Goal: Information Seeking & Learning: Learn about a topic

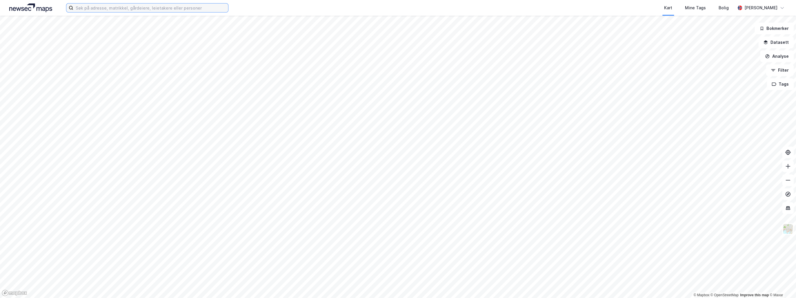
click at [143, 6] on input at bounding box center [150, 7] width 155 height 9
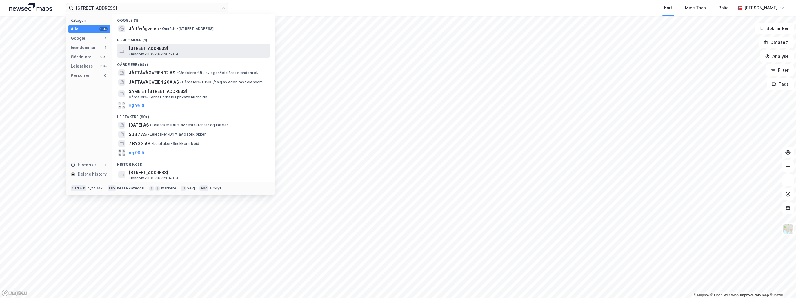
click at [164, 48] on span "[STREET_ADDRESS]" at bounding box center [198, 48] width 139 height 7
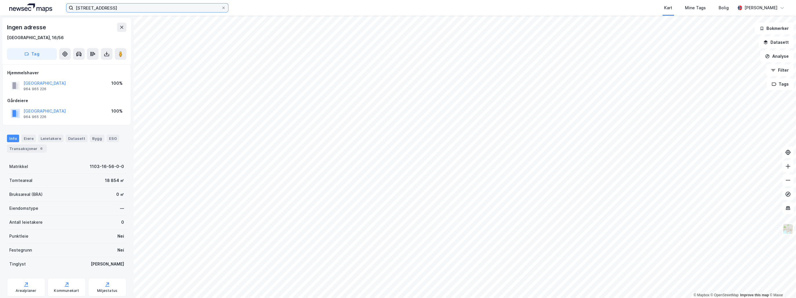
click at [88, 8] on input "[STREET_ADDRESS]" at bounding box center [147, 7] width 148 height 9
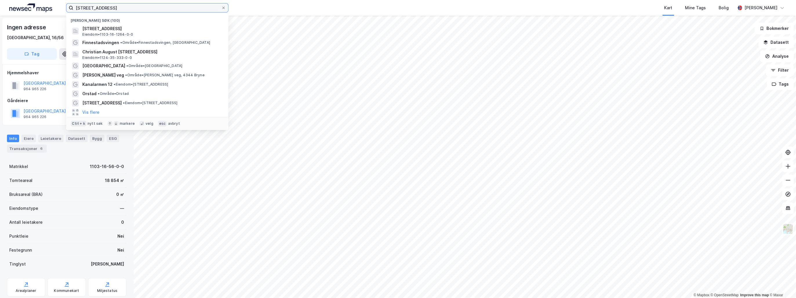
click at [88, 8] on input "[STREET_ADDRESS]" at bounding box center [147, 7] width 148 height 9
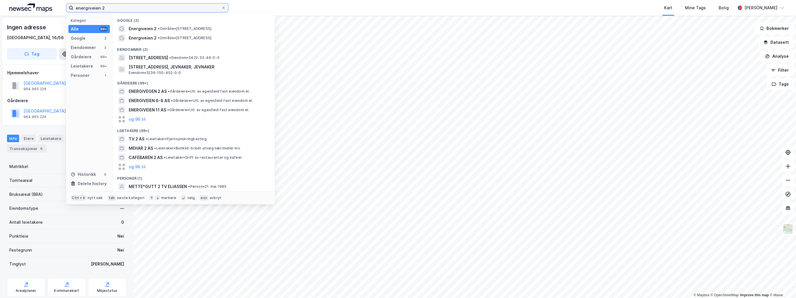
click at [99, 7] on input "energiveien 2" at bounding box center [147, 7] width 148 height 9
click at [95, 7] on input "energiveien 2" at bounding box center [147, 7] width 148 height 9
type input "energivegen 2"
click at [148, 27] on span "Energivegen 2" at bounding box center [143, 28] width 29 height 7
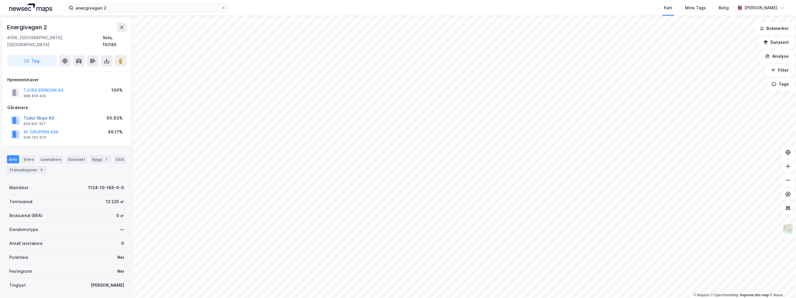
click at [0, 0] on button "Tudor Skips AS" at bounding box center [0, 0] width 0 height 0
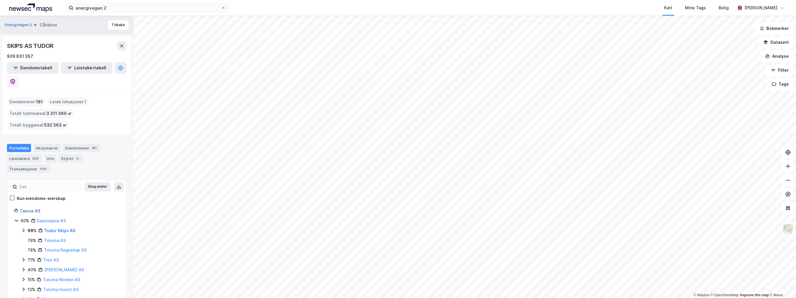
click at [31, 208] on link "Taurus AS" at bounding box center [30, 210] width 21 height 5
click at [51, 165] on div "Transaksjoner 1007" at bounding box center [29, 169] width 44 height 8
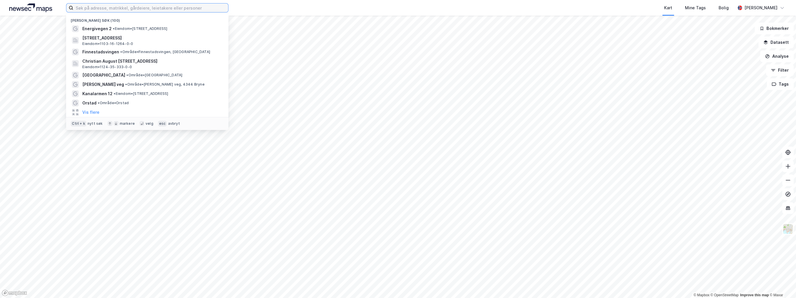
click at [99, 11] on input at bounding box center [150, 7] width 155 height 9
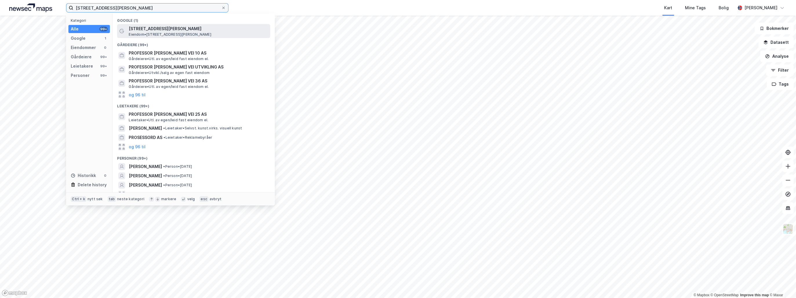
type input "[STREET_ADDRESS][PERSON_NAME]"
click at [146, 28] on span "[STREET_ADDRESS][PERSON_NAME]" at bounding box center [198, 28] width 139 height 7
